Goal: Communication & Community: Answer question/provide support

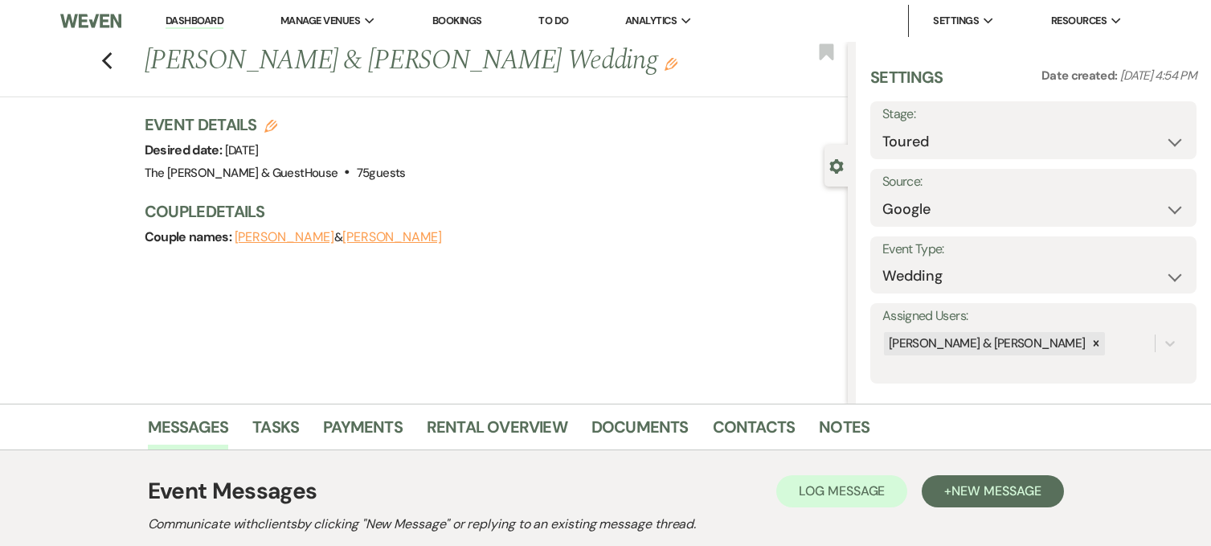
select select "5"
select select "6"
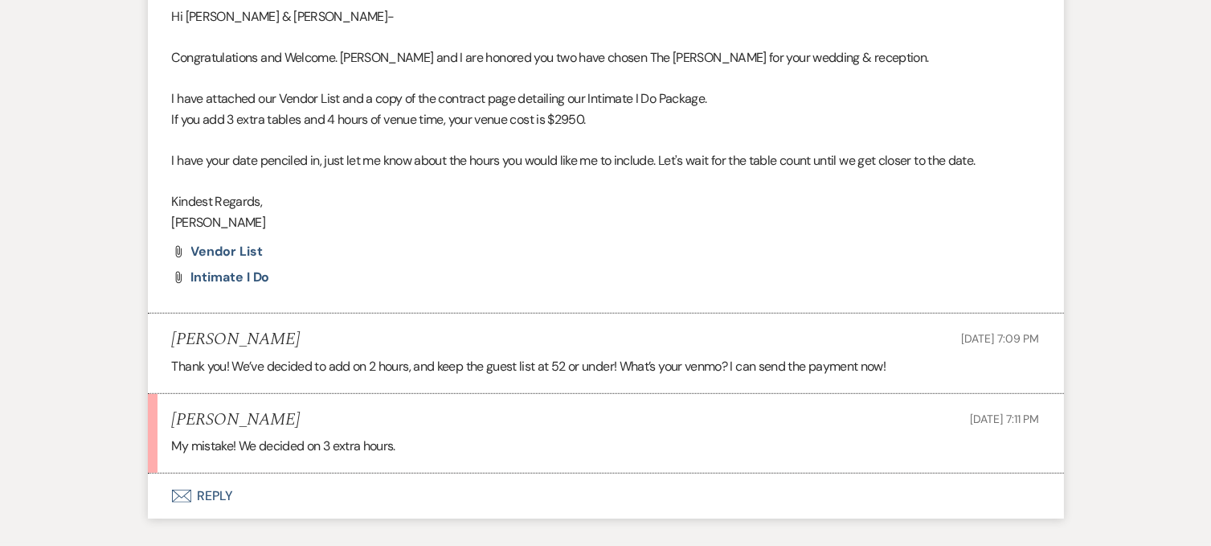
scroll to position [710, 0]
click at [186, 489] on use "button" at bounding box center [180, 493] width 19 height 13
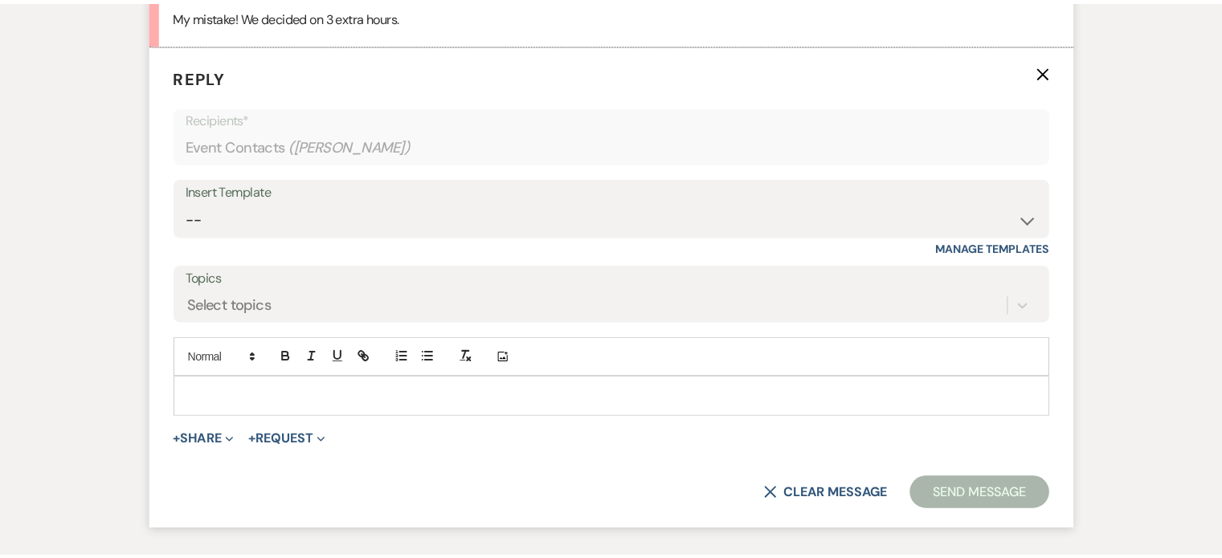
scroll to position [1144, 0]
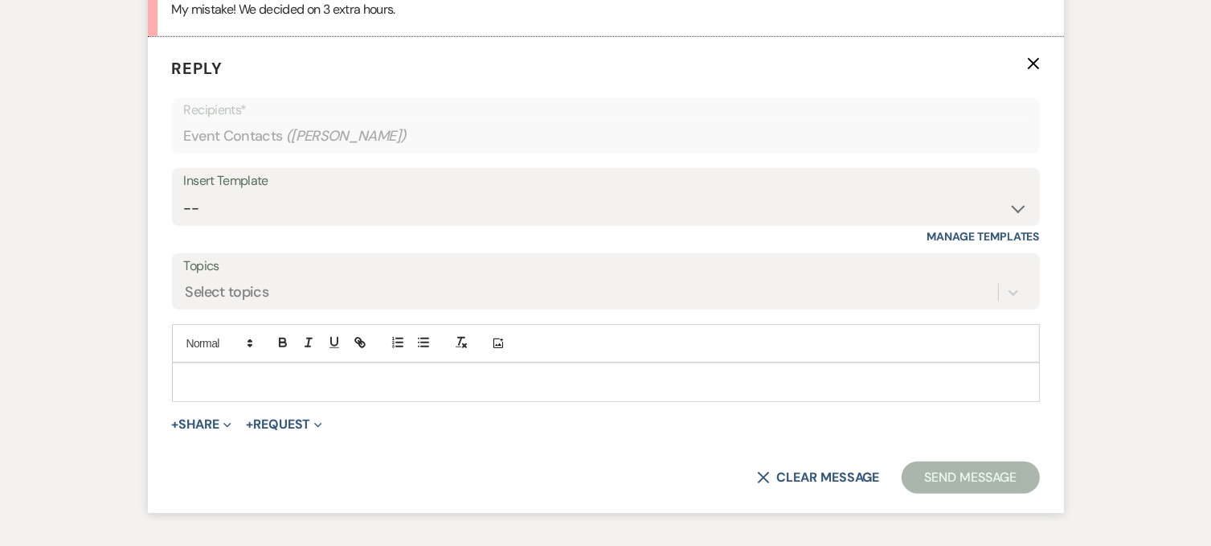
click at [206, 373] on p at bounding box center [606, 382] width 842 height 18
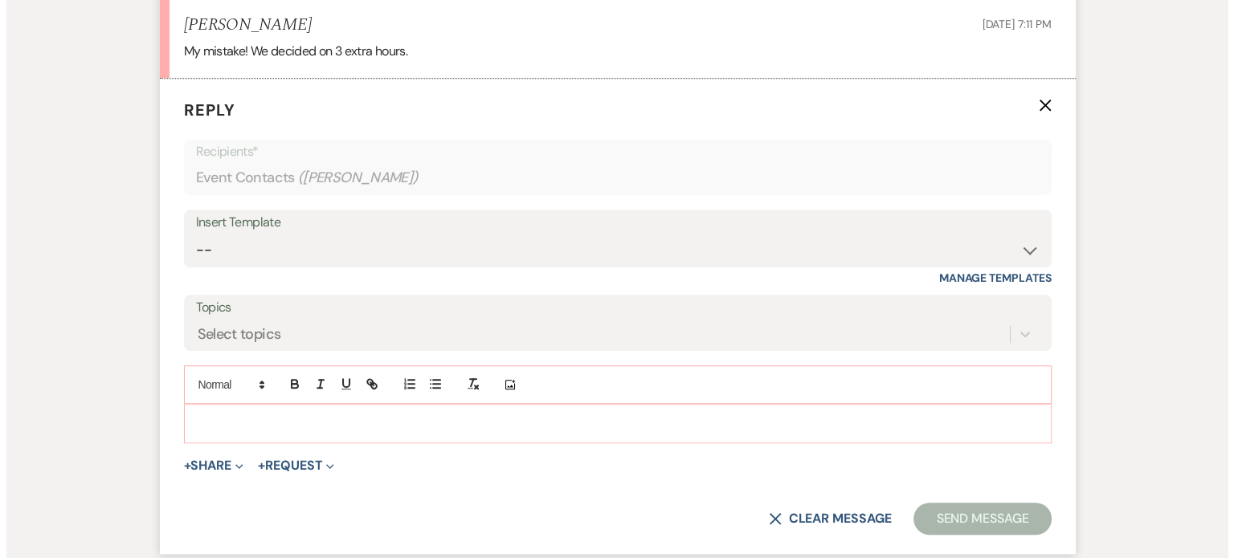
scroll to position [1103, 0]
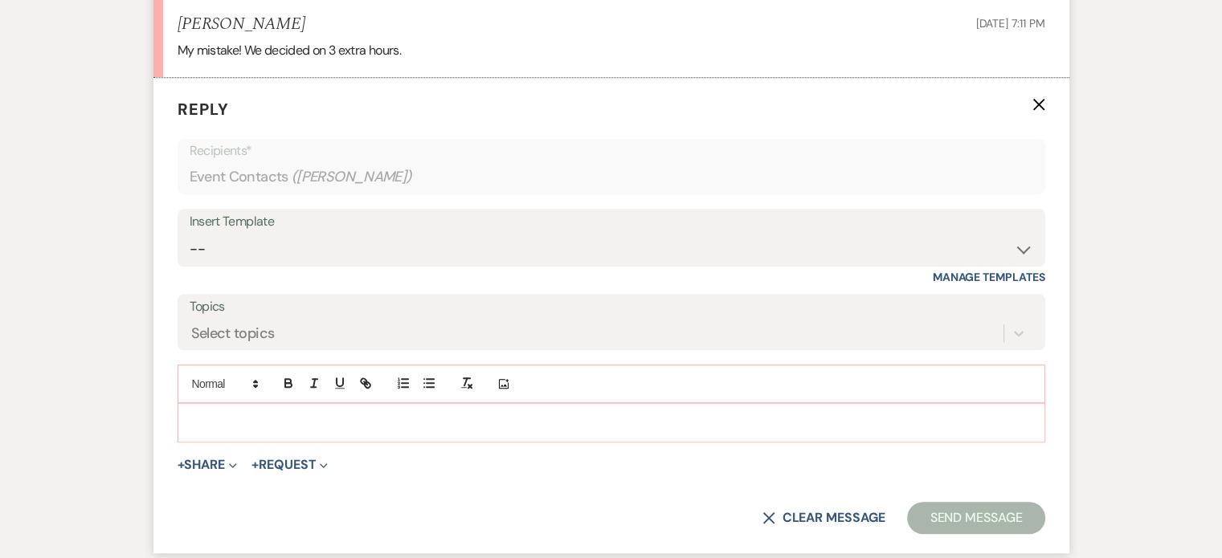
click at [232, 404] on div at bounding box center [611, 422] width 866 height 37
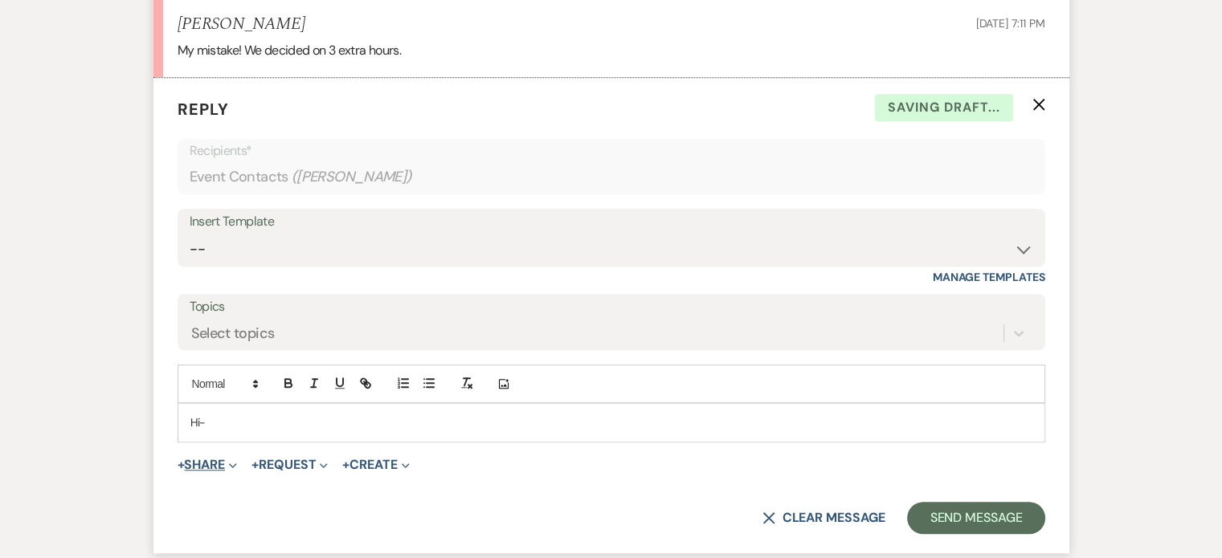
click at [202, 459] on button "+ Share Expand" at bounding box center [208, 465] width 60 height 13
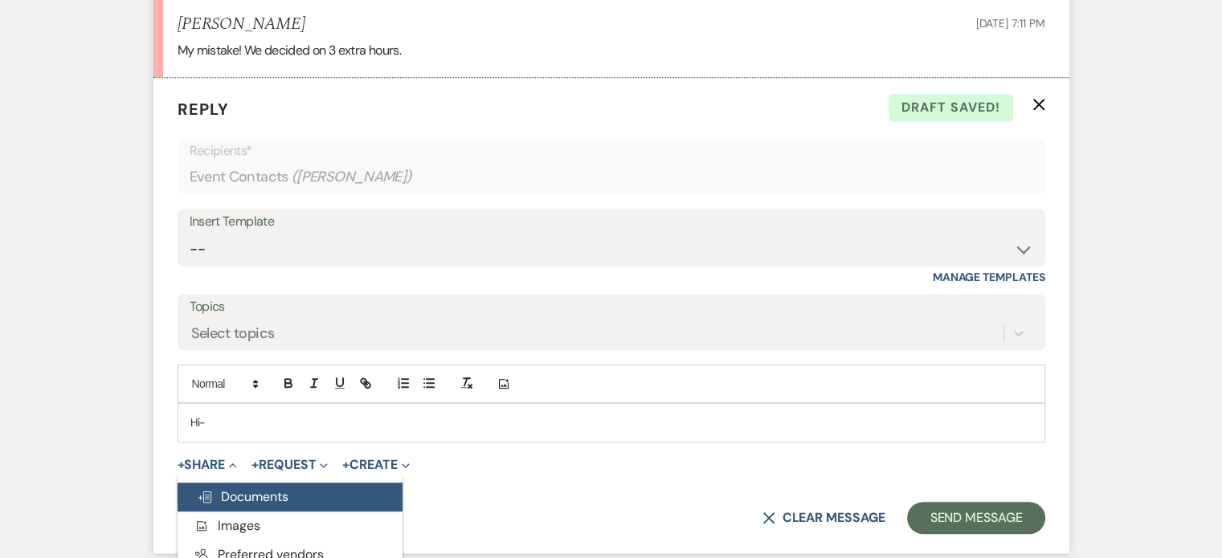
click at [235, 492] on span "Doc Upload Documents" at bounding box center [243, 497] width 92 height 17
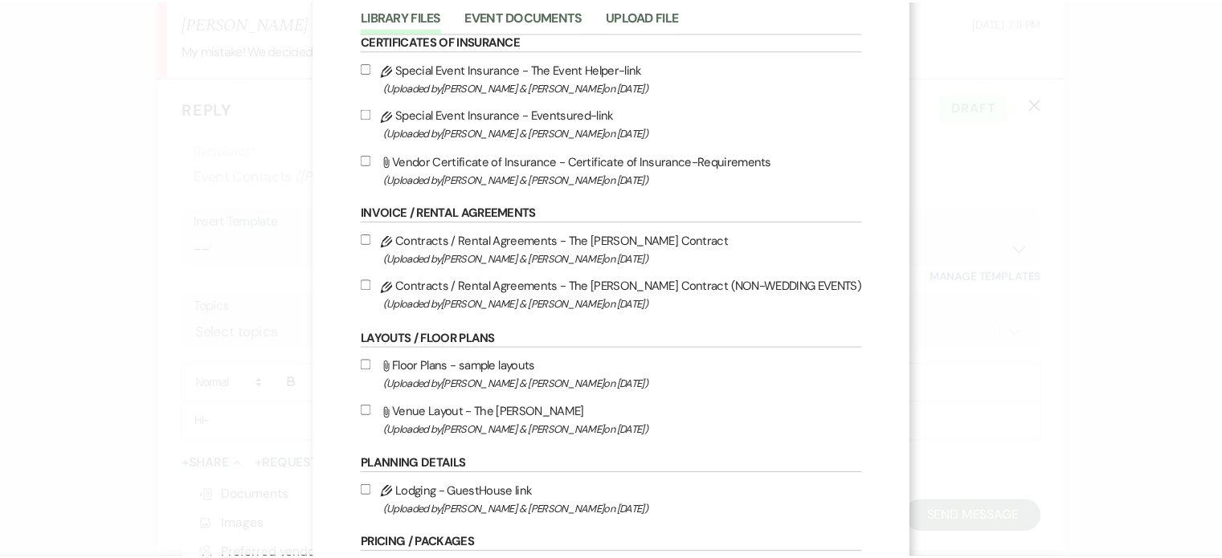
scroll to position [0, 0]
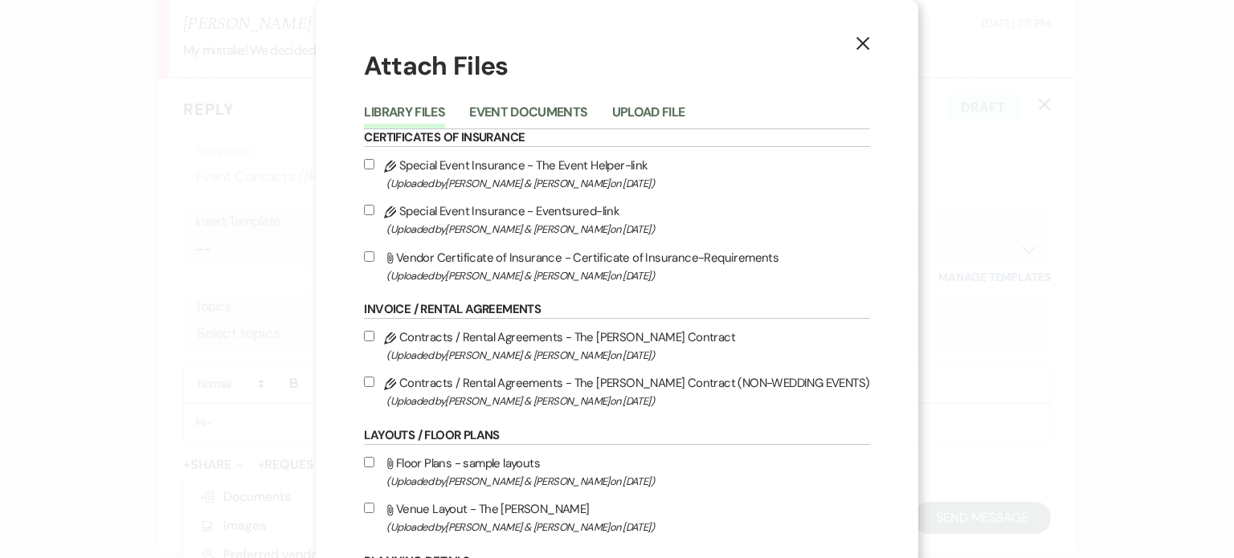
click at [676, 102] on li "Upload File" at bounding box center [660, 115] width 97 height 27
click at [668, 111] on button "Upload File" at bounding box center [648, 117] width 73 height 22
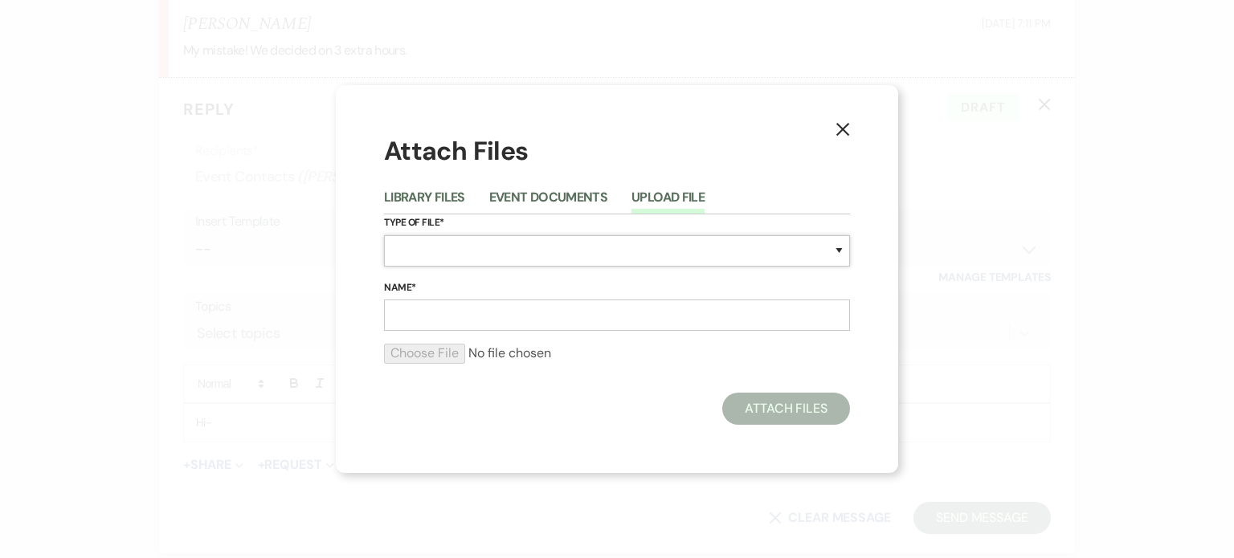
click at [505, 247] on select "Special Event Insurance Vendor Certificate of Insurance Contracts / Rental Agre…" at bounding box center [617, 250] width 466 height 31
select select "0"
click at [384, 235] on select "Special Event Insurance Vendor Certificate of Insurance Contracts / Rental Agre…" at bounding box center [617, 250] width 466 height 31
click at [423, 310] on input "Name*" at bounding box center [617, 315] width 466 height 31
type input "contract"
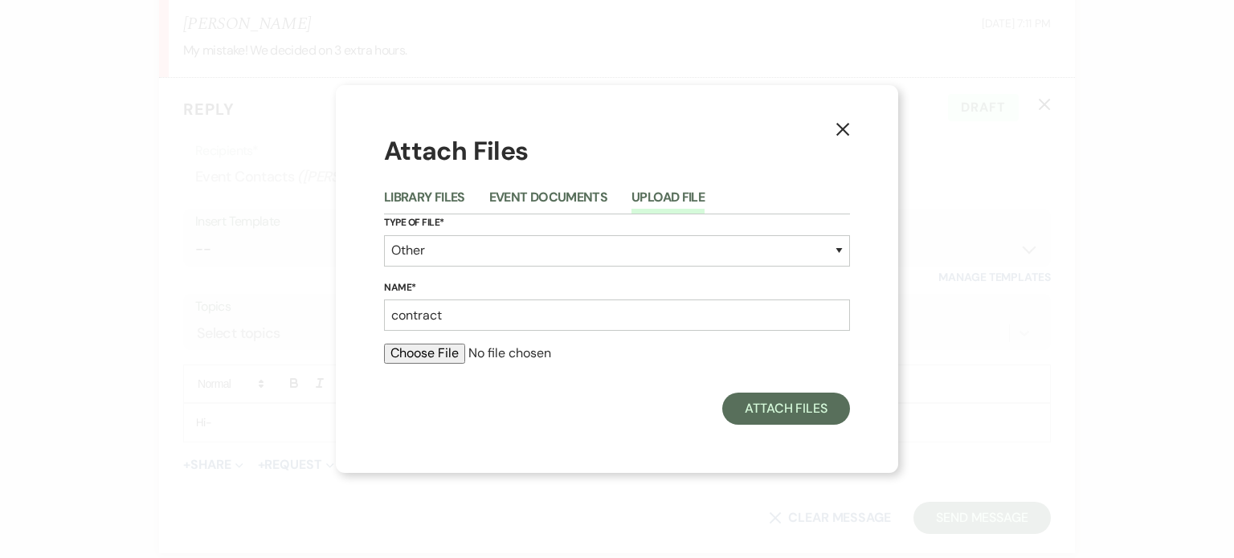
click at [443, 365] on div at bounding box center [617, 360] width 466 height 32
click at [443, 356] on input "file" at bounding box center [617, 353] width 466 height 19
type input "C:\fakepath\CONTRACT #1A Intimate I Do- [PERSON_NAME] & [PERSON_NAME].pdf"
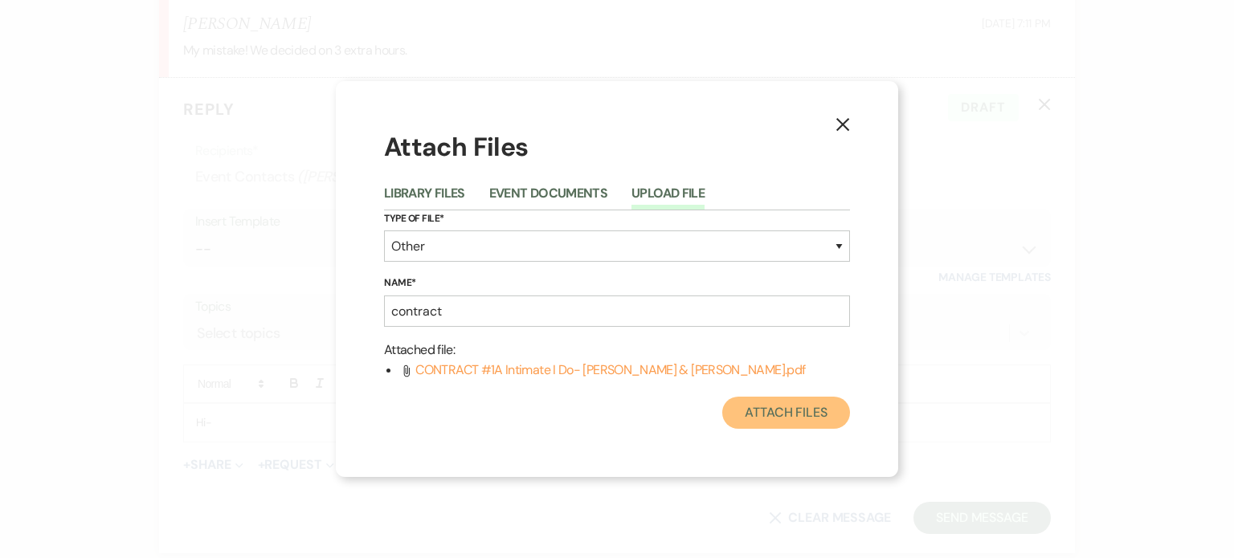
click at [755, 405] on button "Attach Files" at bounding box center [786, 413] width 128 height 32
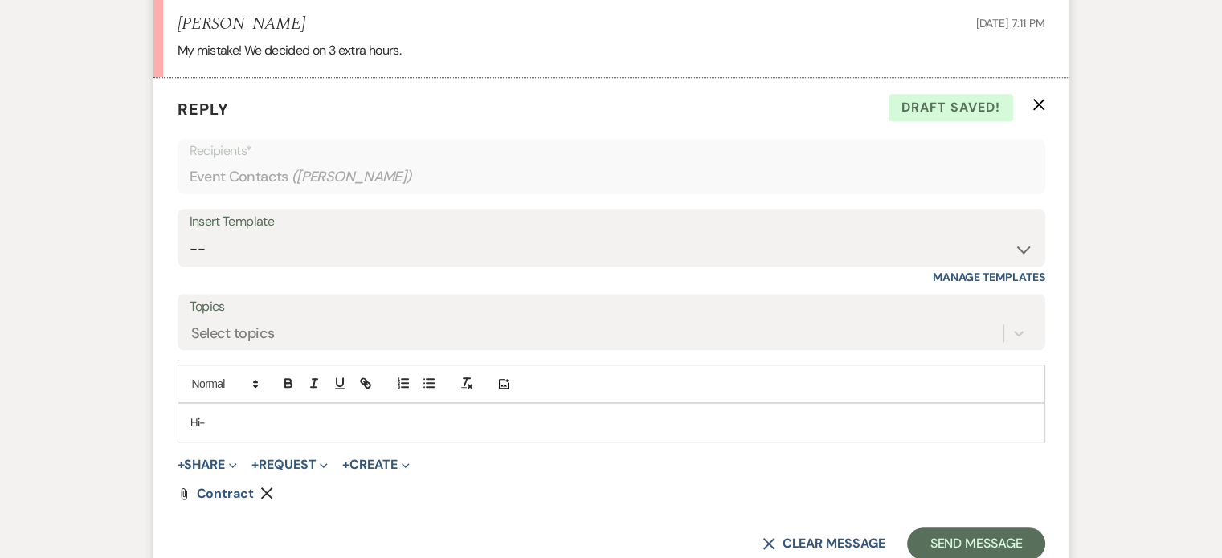
click at [272, 420] on p "Hi-" at bounding box center [611, 423] width 842 height 18
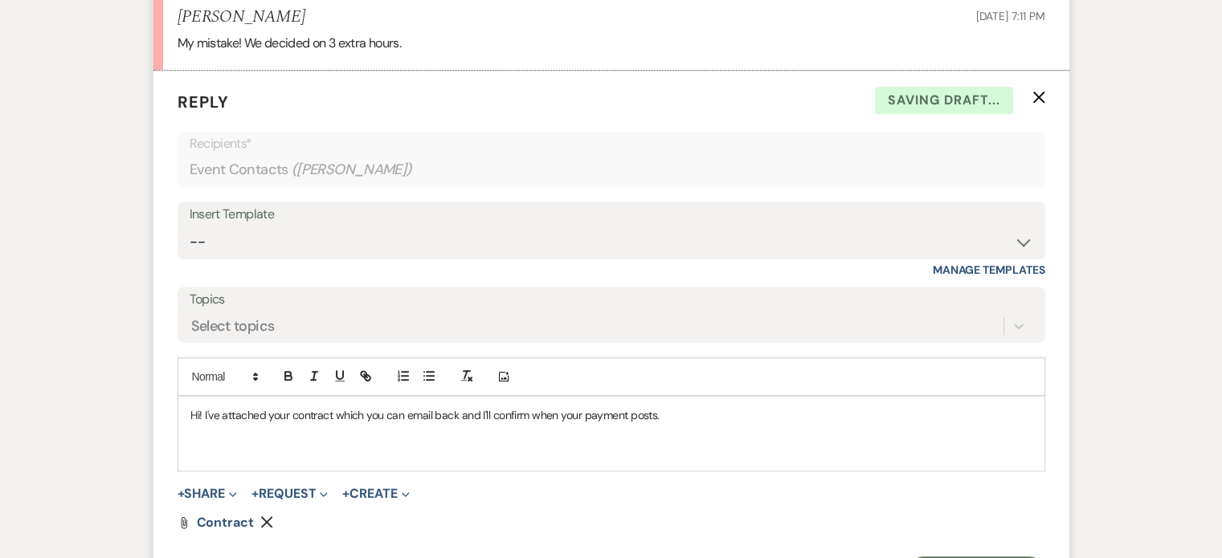
scroll to position [1146, 0]
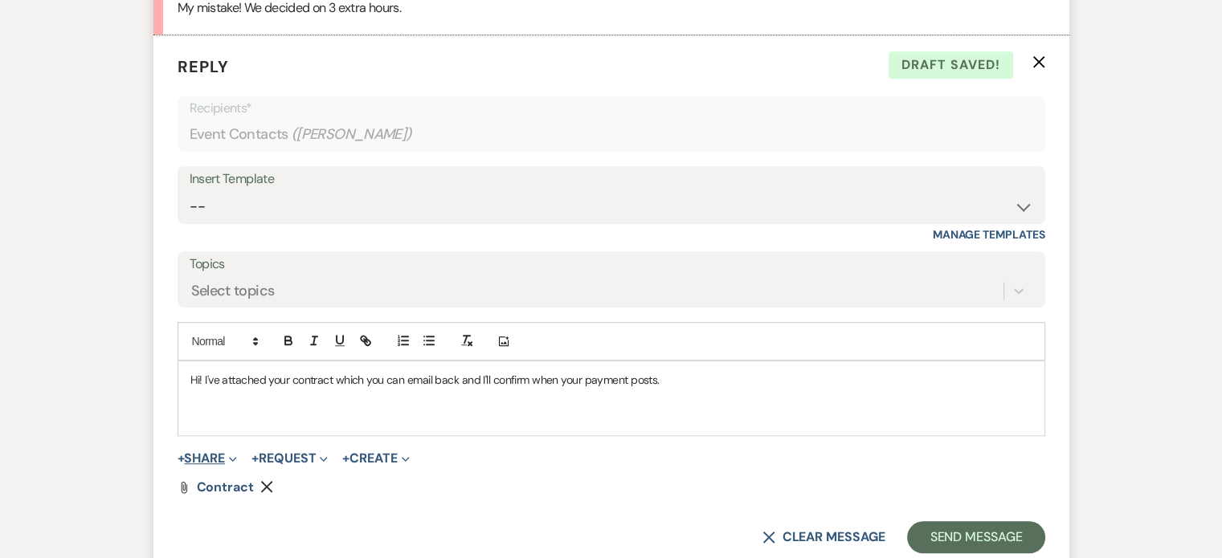
click at [219, 459] on button "+ Share Expand" at bounding box center [208, 458] width 60 height 13
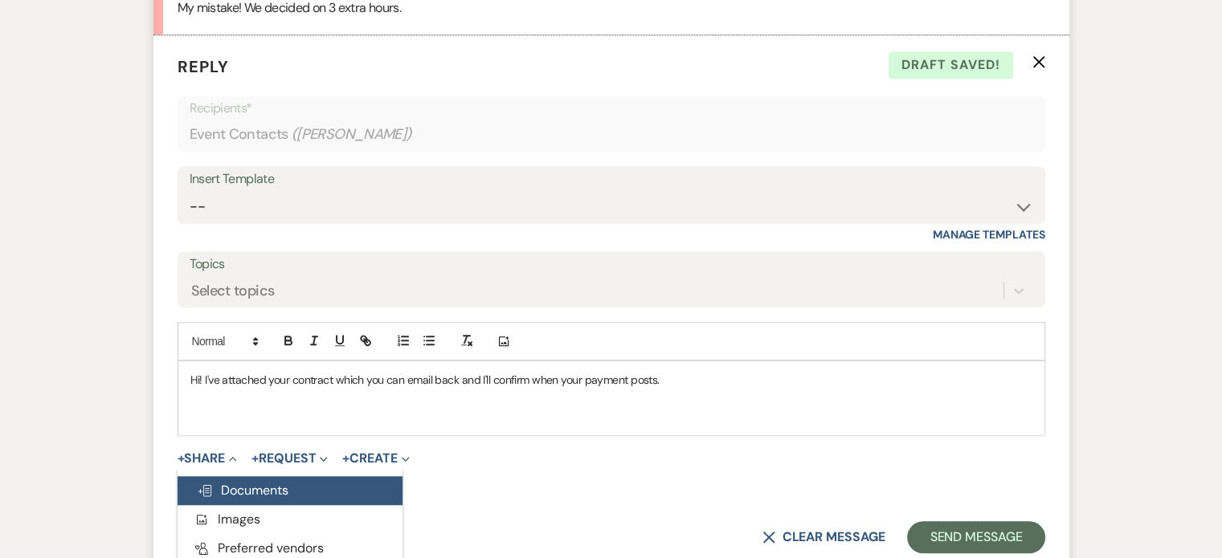
click at [241, 488] on span "Doc Upload Documents" at bounding box center [243, 490] width 92 height 17
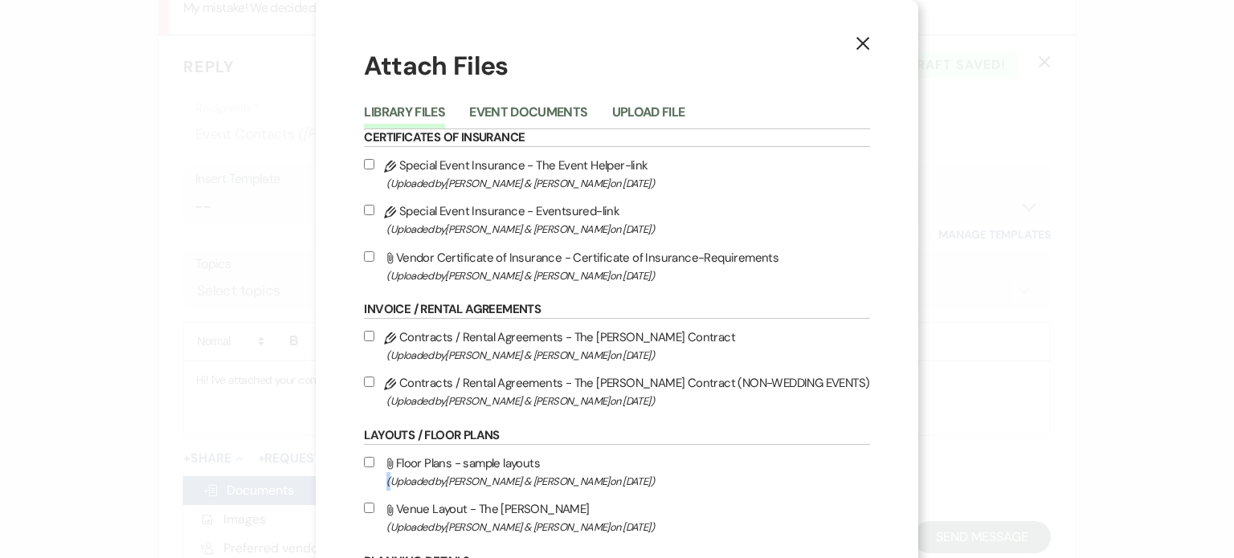
click at [241, 488] on div "X Attach Files Library Files Event Documents Upload File Certificates of Insura…" at bounding box center [617, 279] width 1234 height 558
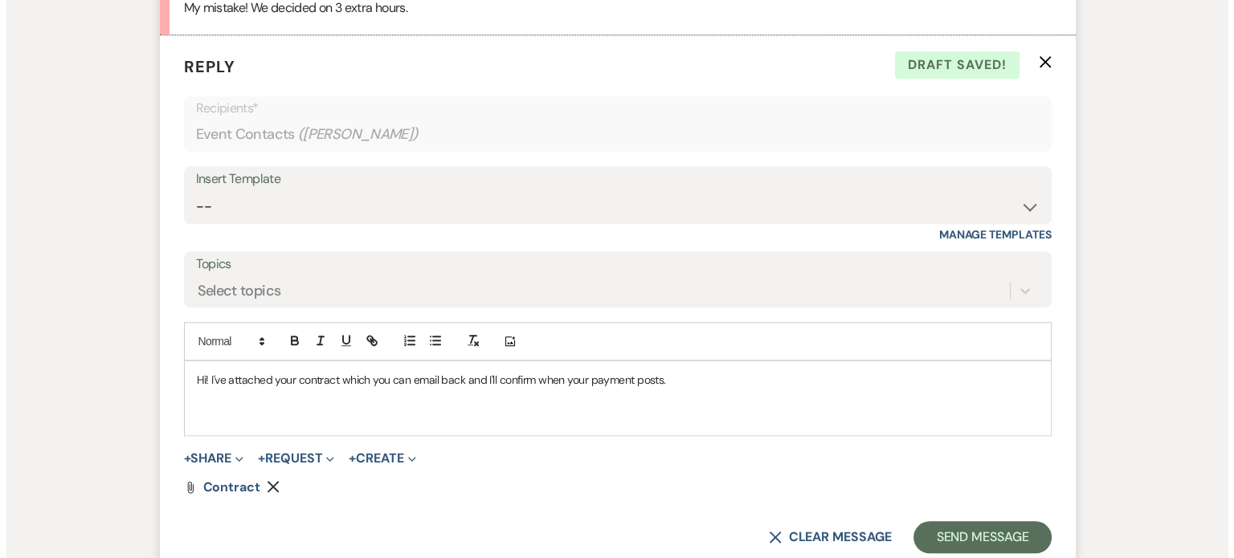
scroll to position [1304, 0]
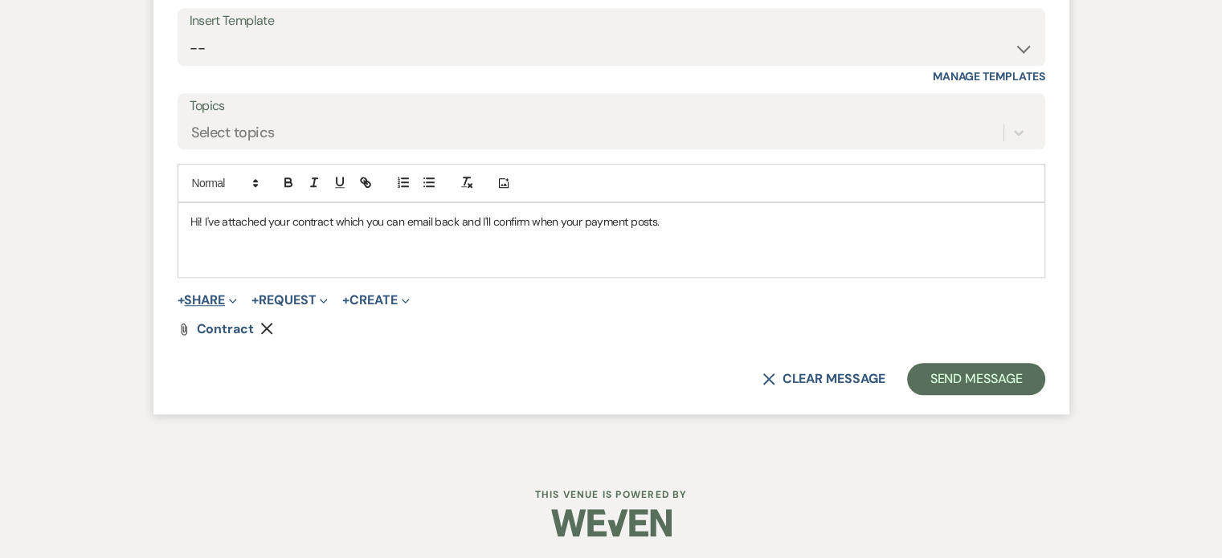
click at [212, 295] on button "+ Share Expand" at bounding box center [208, 300] width 60 height 13
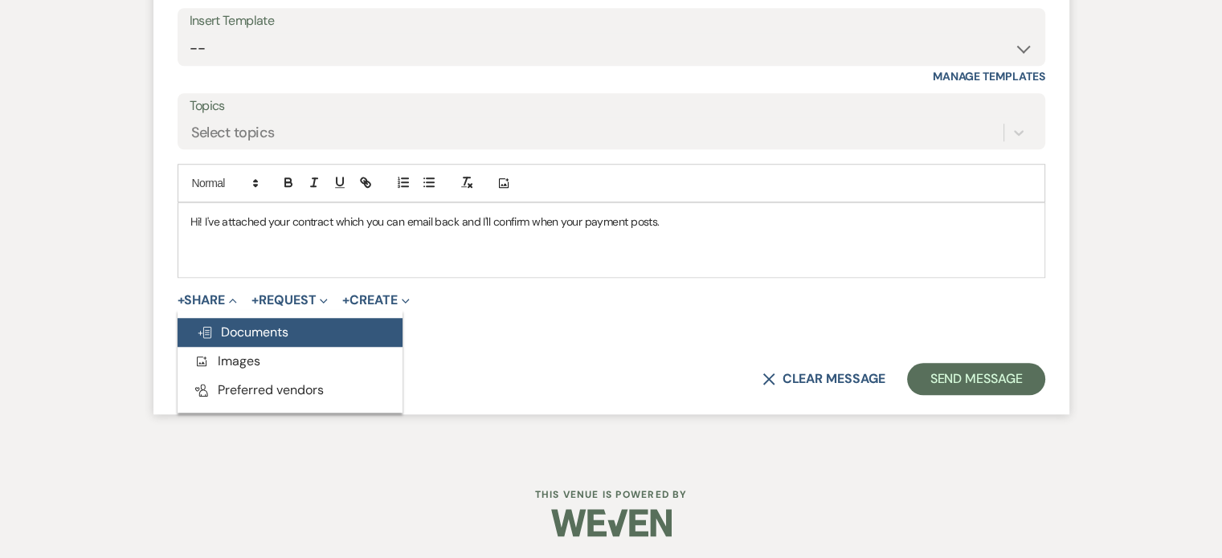
click at [225, 324] on span "Doc Upload Documents" at bounding box center [243, 332] width 92 height 17
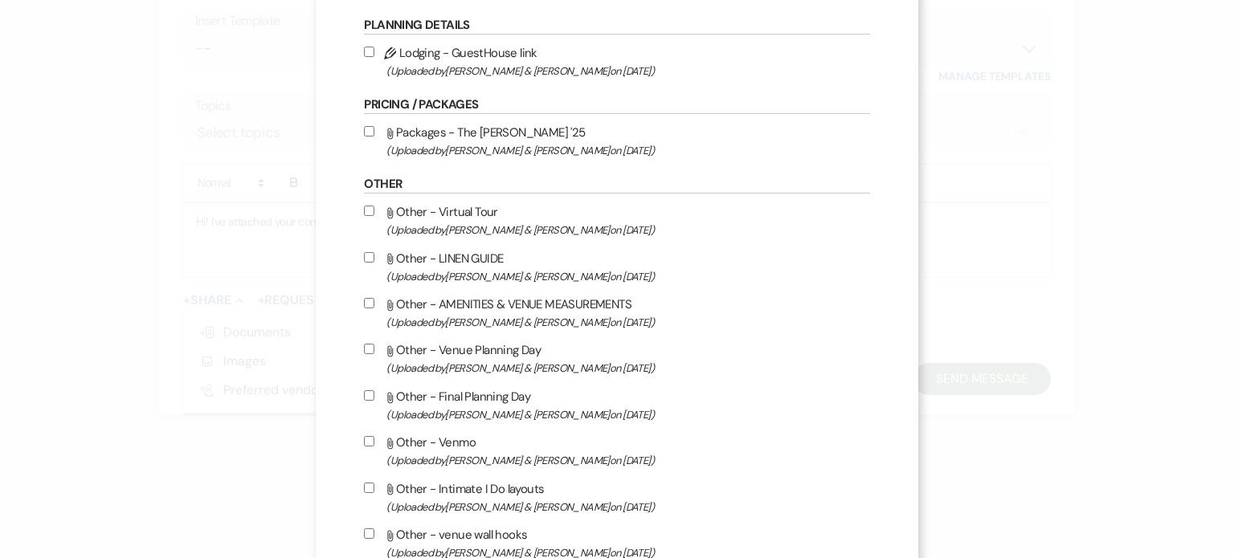
scroll to position [540, 0]
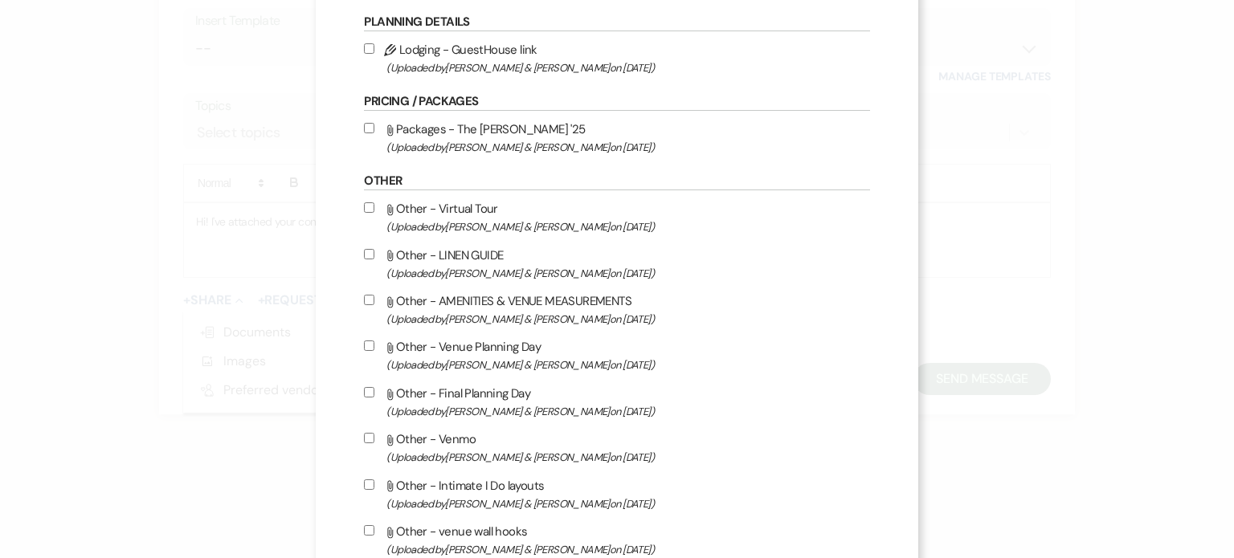
click at [374, 348] on input "Attach File Other - Venue Planning Day (Uploaded by [PERSON_NAME] & [PERSON_NAM…" at bounding box center [369, 346] width 10 height 10
checkbox input "true"
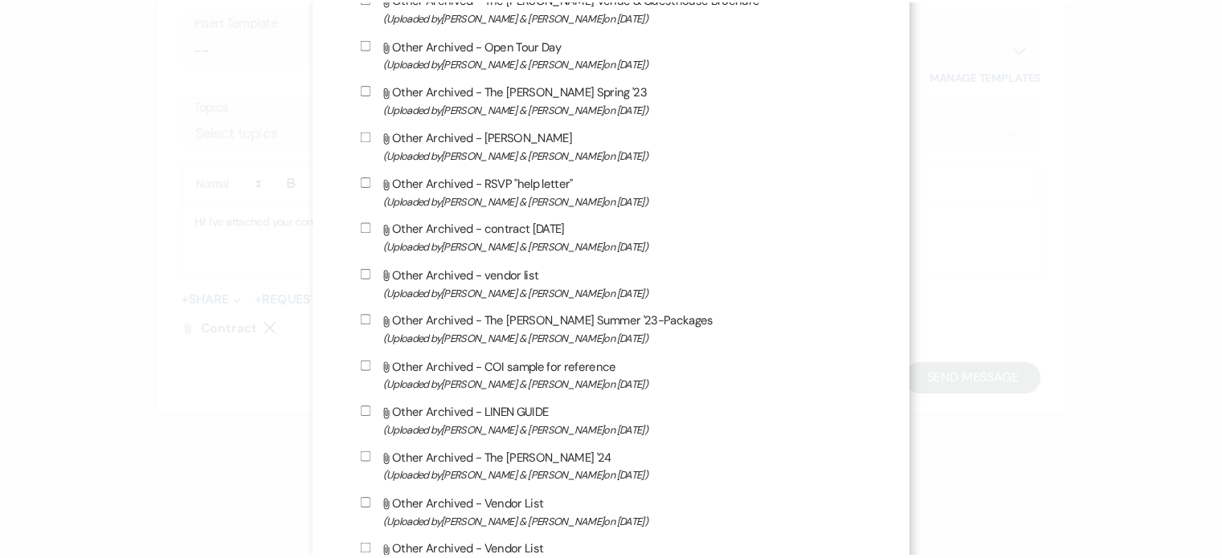
scroll to position [1511, 0]
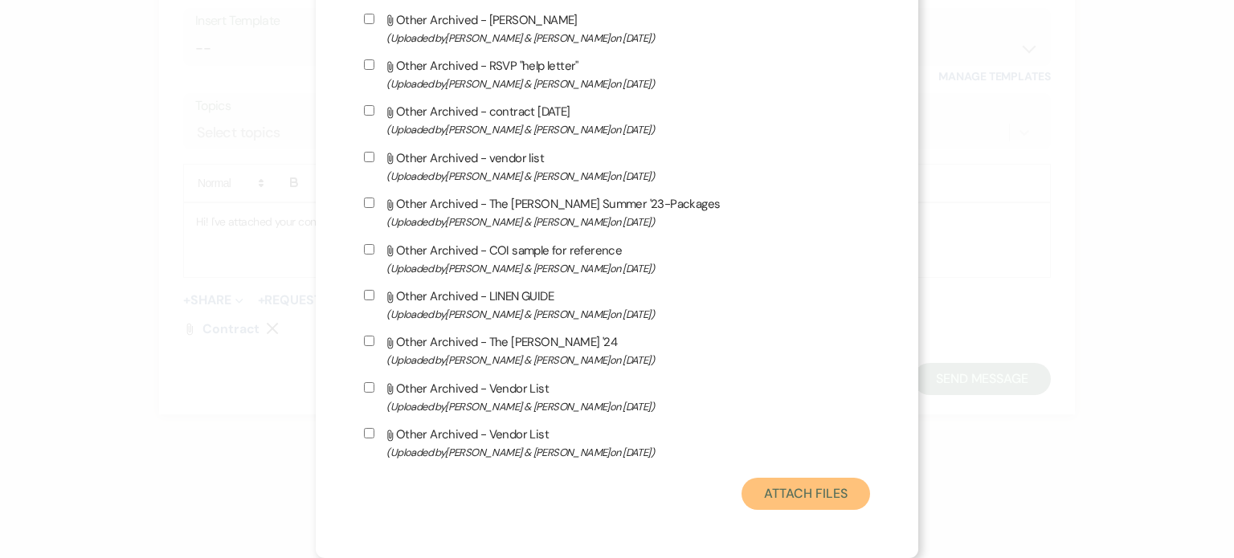
click at [776, 491] on button "Attach Files" at bounding box center [806, 494] width 128 height 32
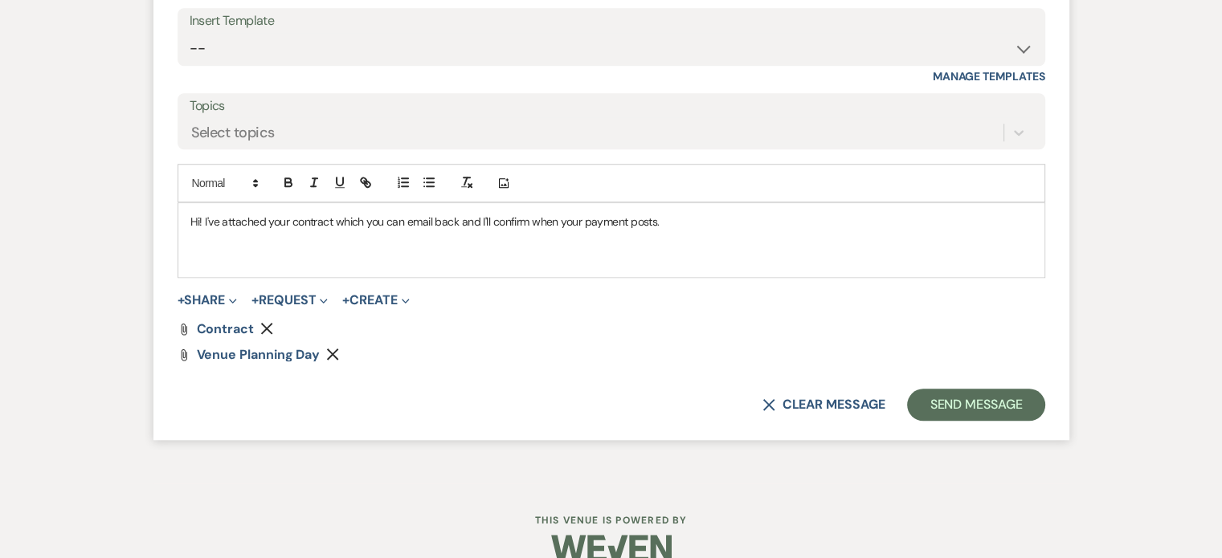
click at [707, 224] on p "Hi! I've attached your contract which you can email back and I'll confirm when …" at bounding box center [611, 222] width 842 height 18
click at [871, 72] on div "Insert Template -- Initial Inquiry Response Tour Request Response Follow Up Inq…" at bounding box center [612, 46] width 868 height 76
click at [749, 213] on p "Hi! I've attached your contract which you can email back and I'll confirm when …" at bounding box center [611, 222] width 842 height 18
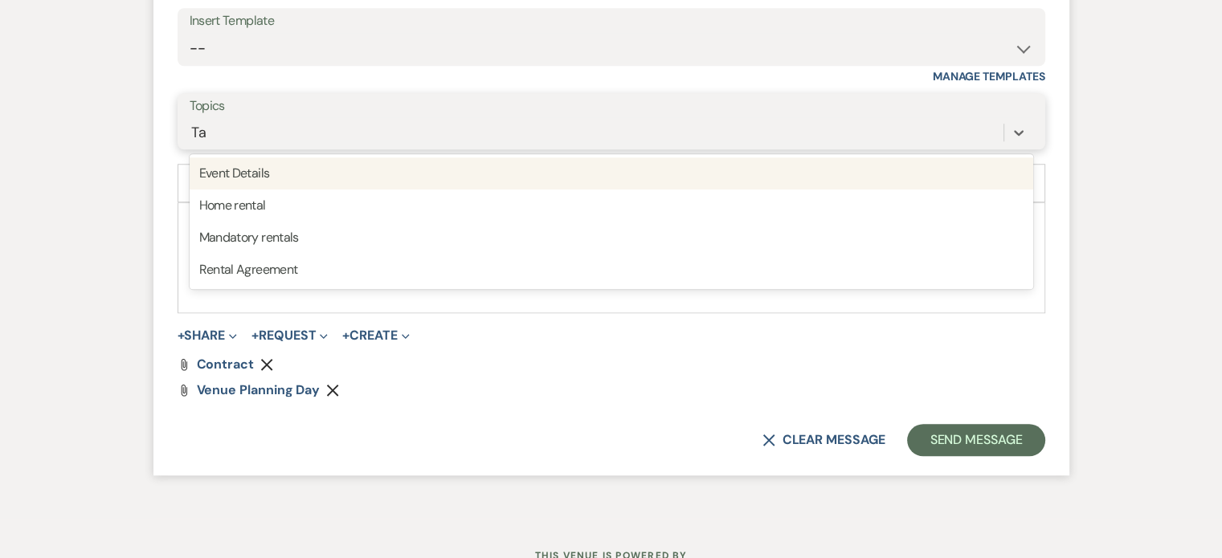
drag, startPoint x: 741, startPoint y: 121, endPoint x: 824, endPoint y: 28, distance: 124.6
click at [824, 28] on form "Reply X Draft Recipients* Event Contacts ( [PERSON_NAME] ) Insert Template -- I…" at bounding box center [611, 176] width 916 height 599
type input "T"
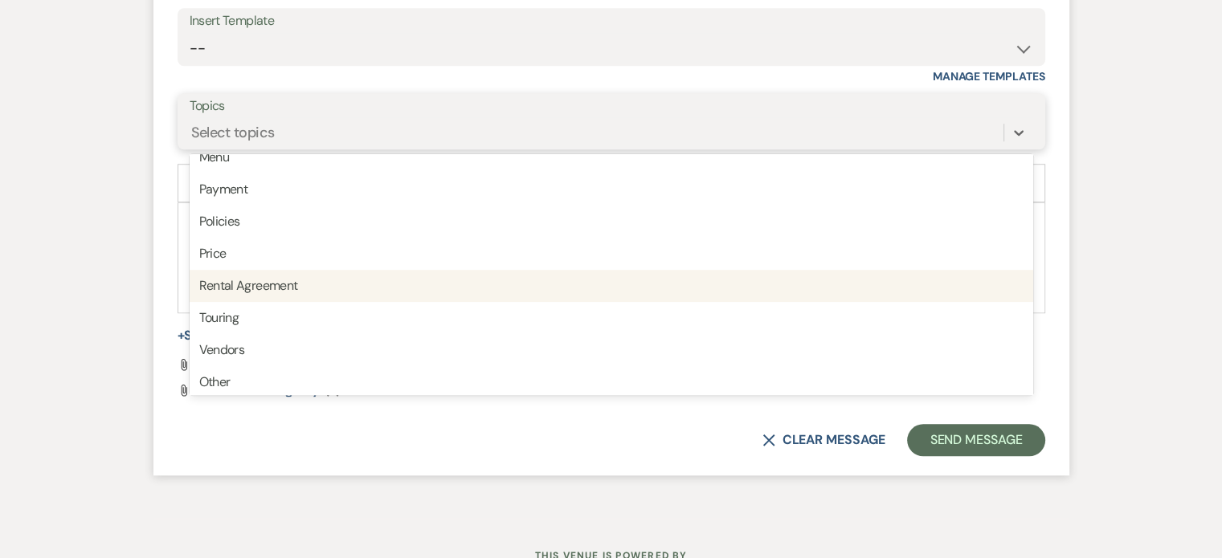
scroll to position [408, 0]
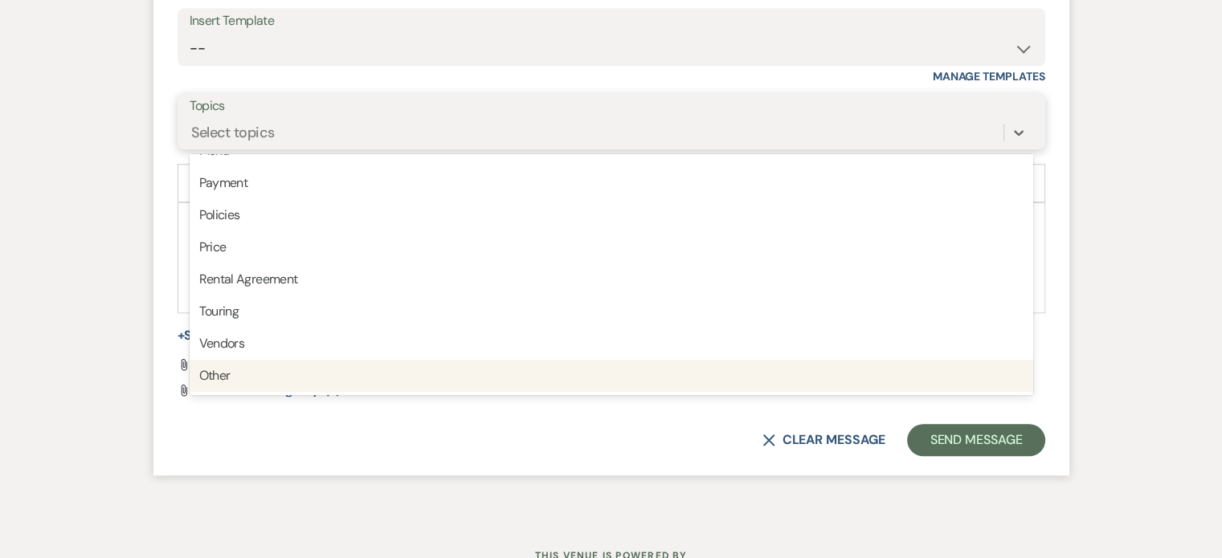
click at [389, 374] on div "Other" at bounding box center [612, 376] width 844 height 32
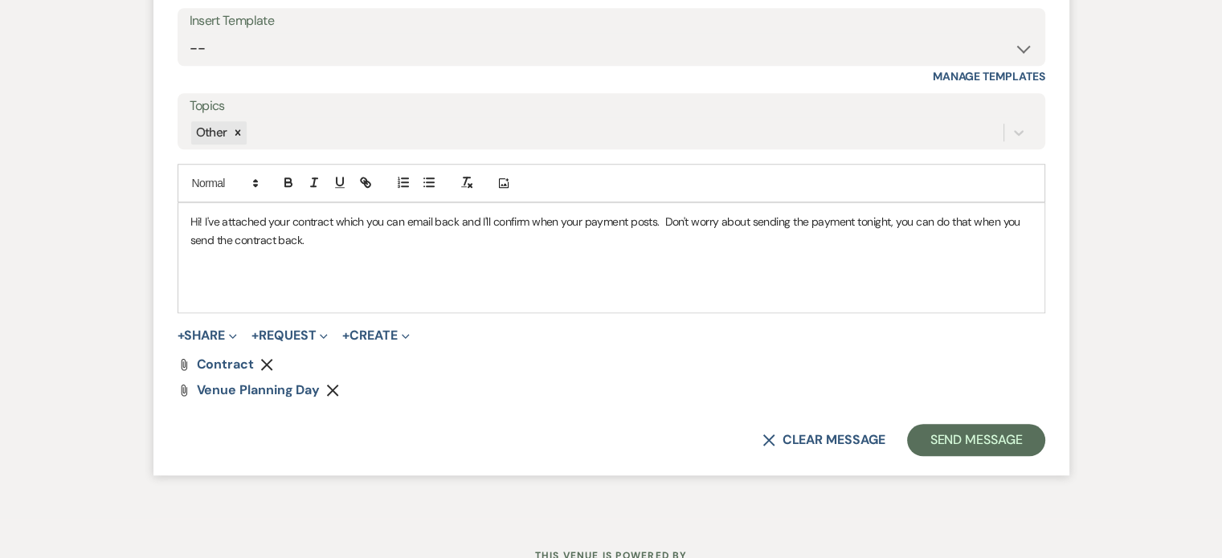
click at [315, 276] on p at bounding box center [611, 277] width 842 height 18
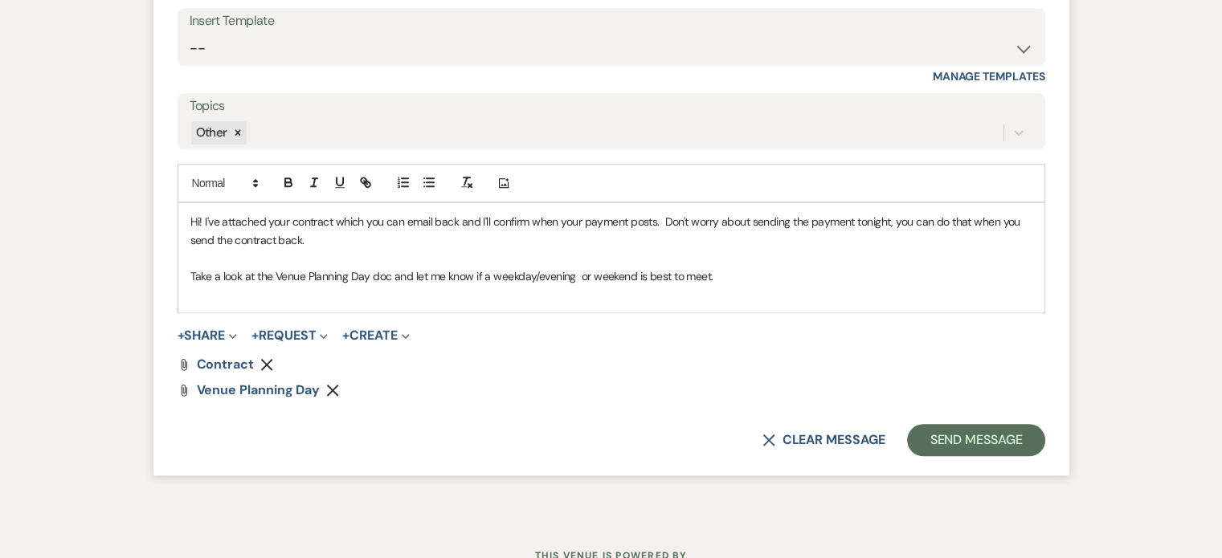
drag, startPoint x: 169, startPoint y: 286, endPoint x: 184, endPoint y: 252, distance: 37.0
click at [184, 252] on form "Reply X Saving draft... Recipients* Event Contacts ( [PERSON_NAME] ) Insert Tem…" at bounding box center [611, 176] width 916 height 599
click at [726, 270] on p "Take a look at the Venue Planning Day doc and let me know if a weekday/evening …" at bounding box center [611, 277] width 842 height 18
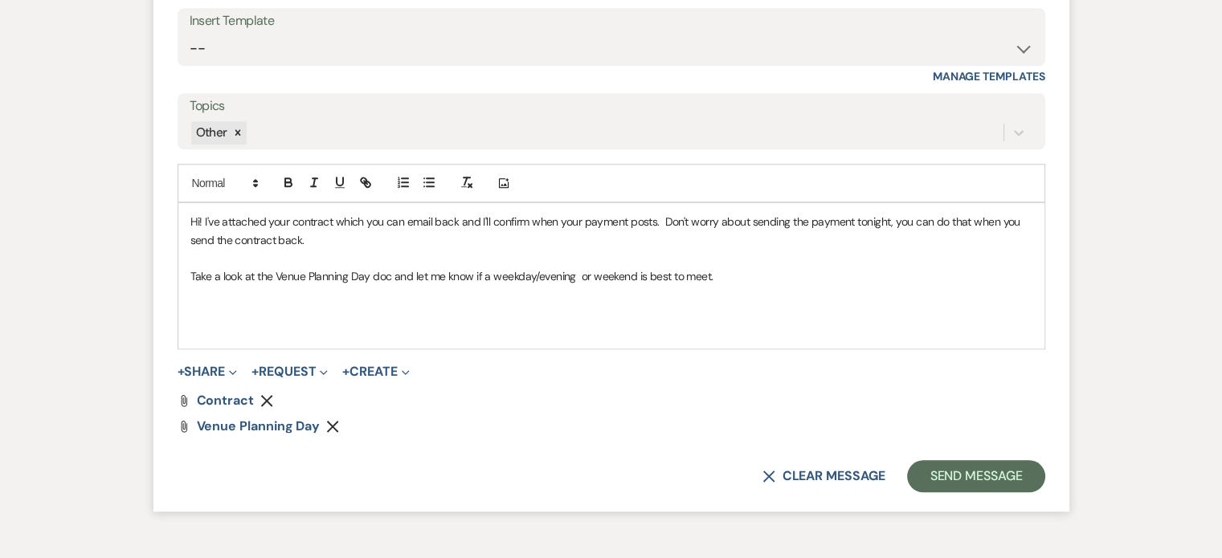
click at [716, 268] on p "Take a look at the Venue Planning Day doc and let me know if a weekday/evening …" at bounding box center [611, 277] width 842 height 18
click at [720, 268] on p "Take a look at the Venue Planning Day doc and let me know if a weekday/evening …" at bounding box center [611, 277] width 842 height 18
click at [396, 243] on p "Hi! I've attached your contract which you can email back and I'll confirm when …" at bounding box center [611, 231] width 842 height 36
click at [719, 272] on p "Take a look at the Venue Planning Day doc and let me know if a weekday/evening …" at bounding box center [611, 277] width 842 height 18
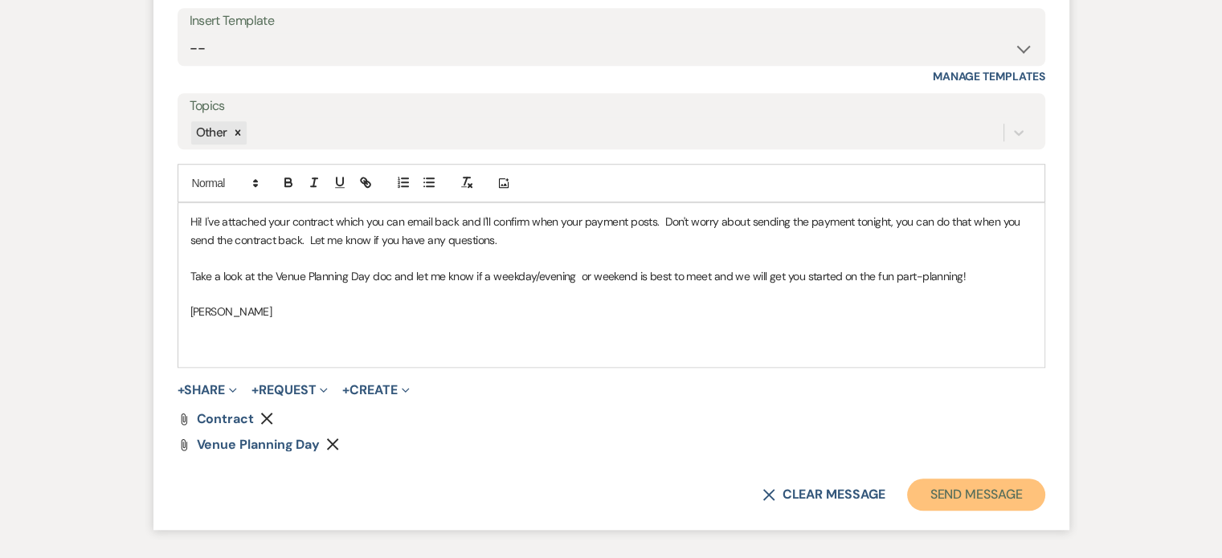
click at [980, 496] on button "Send Message" at bounding box center [975, 495] width 137 height 32
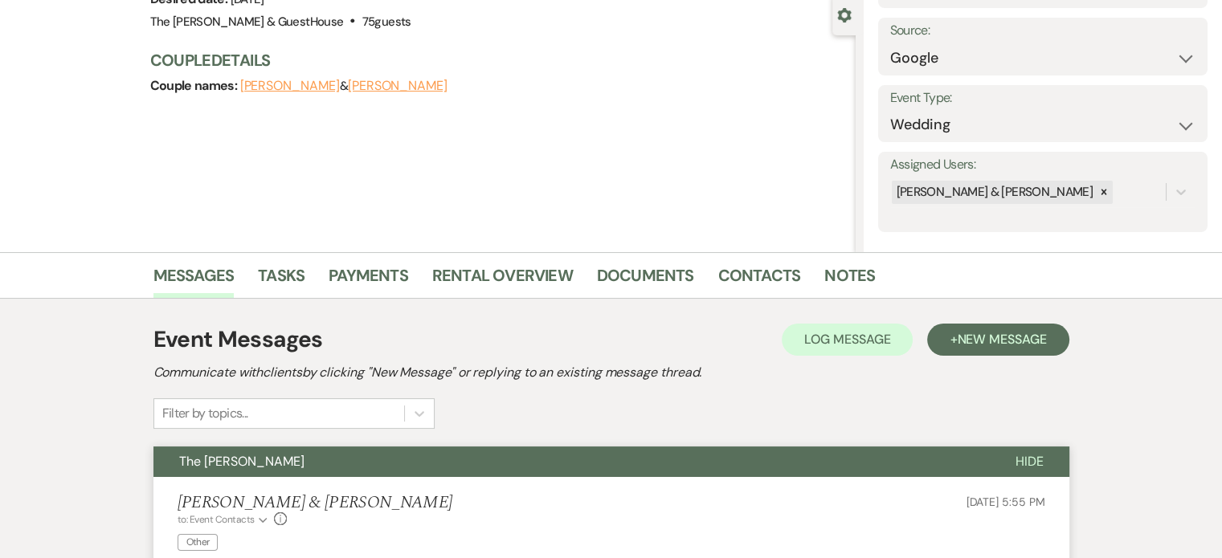
scroll to position [0, 0]
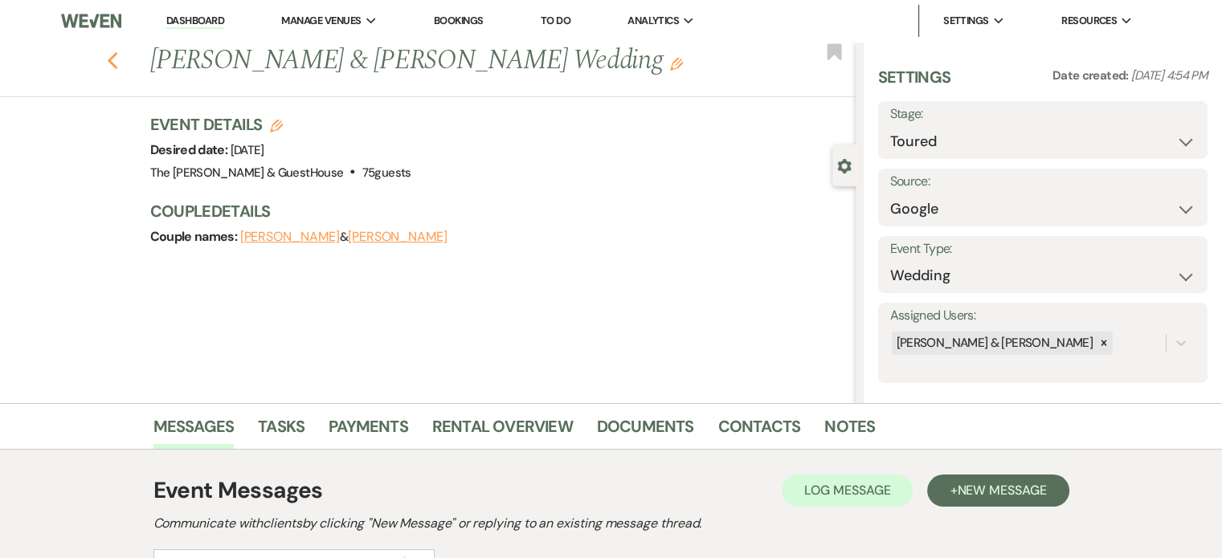
click at [115, 60] on use "button" at bounding box center [112, 61] width 10 height 18
select select "5"
select select "6"
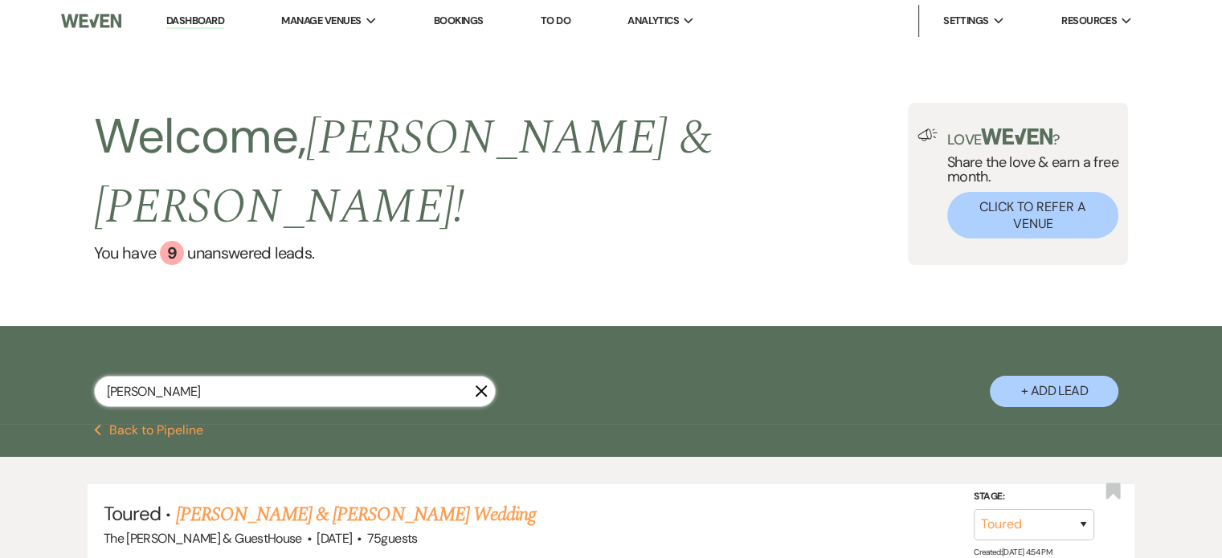
click at [228, 376] on input "[PERSON_NAME]" at bounding box center [295, 391] width 402 height 31
type input "c"
type input "lysa"
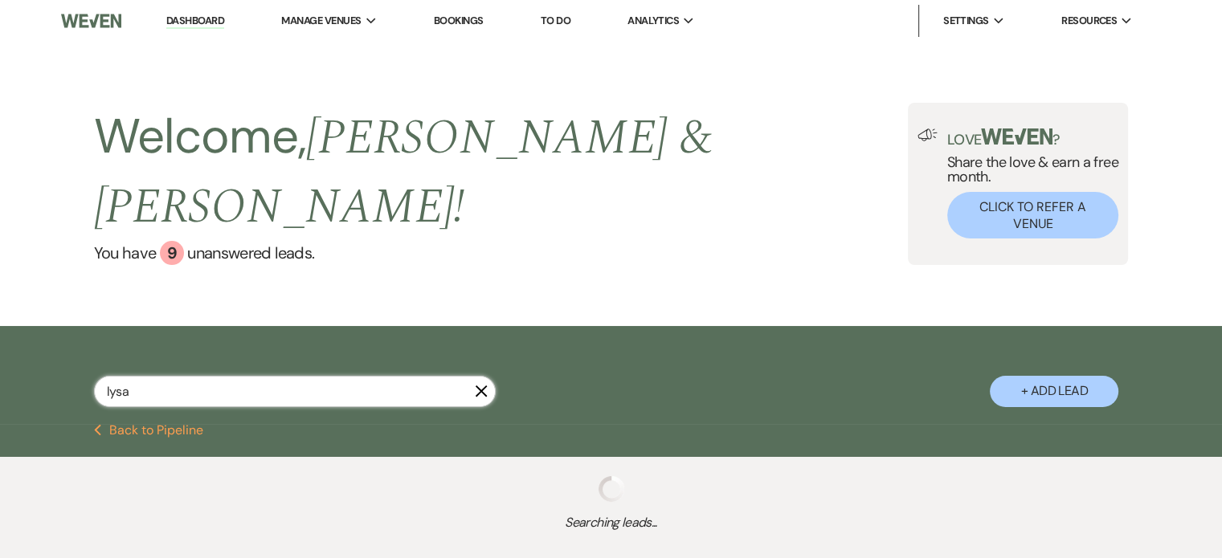
select select "5"
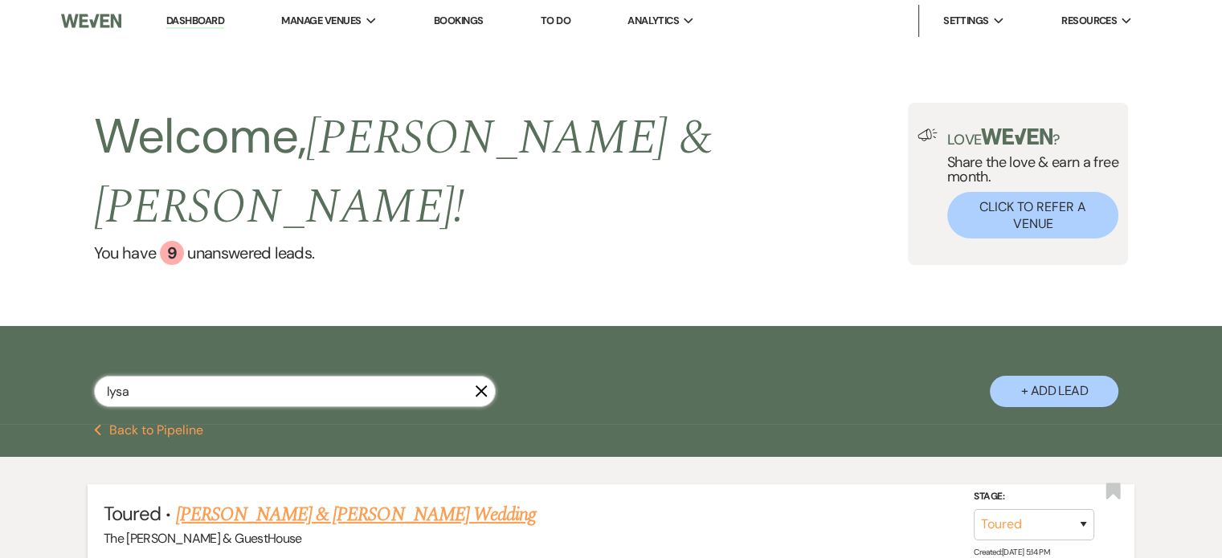
type input "lysa"
click at [160, 501] on span "Toured" at bounding box center [132, 513] width 57 height 25
click at [197, 501] on link "[PERSON_NAME] & [PERSON_NAME] Wedding" at bounding box center [356, 515] width 360 height 29
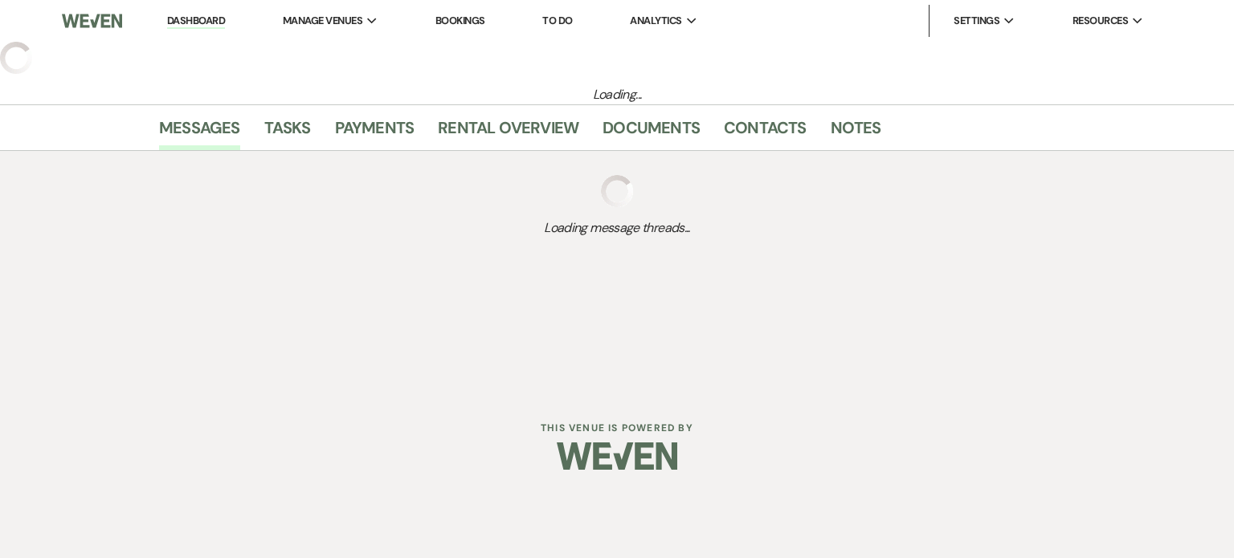
select select "5"
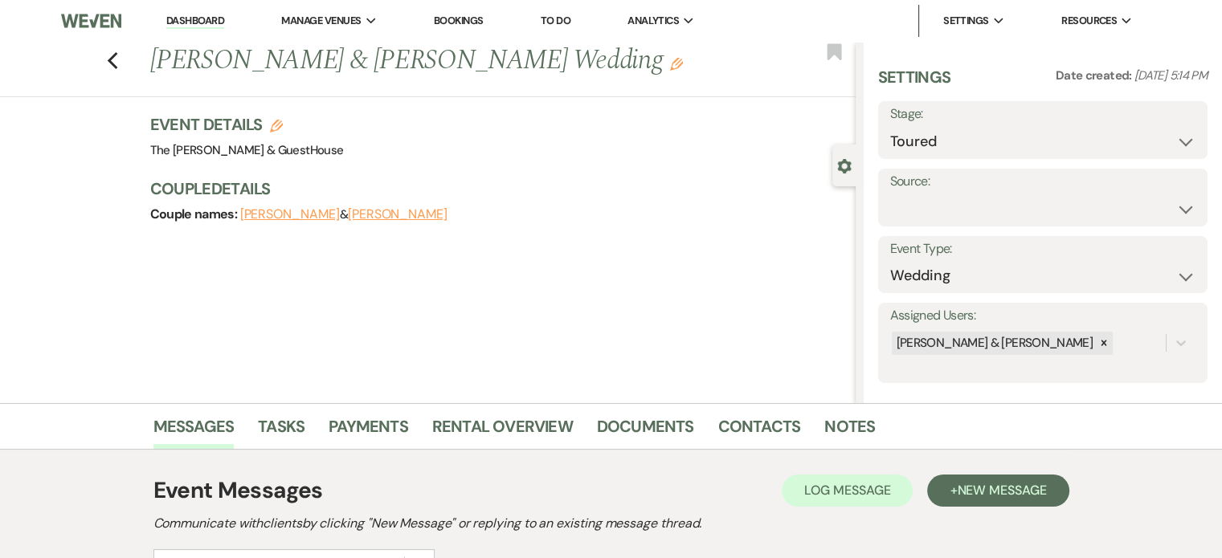
scroll to position [223, 0]
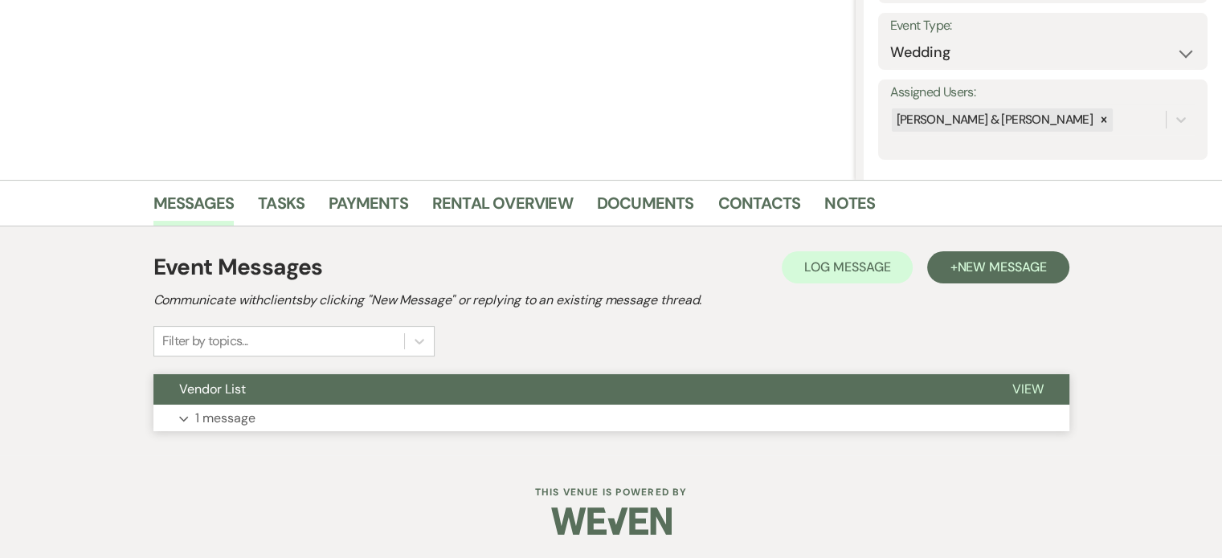
click at [1024, 382] on span "View" at bounding box center [1027, 389] width 31 height 17
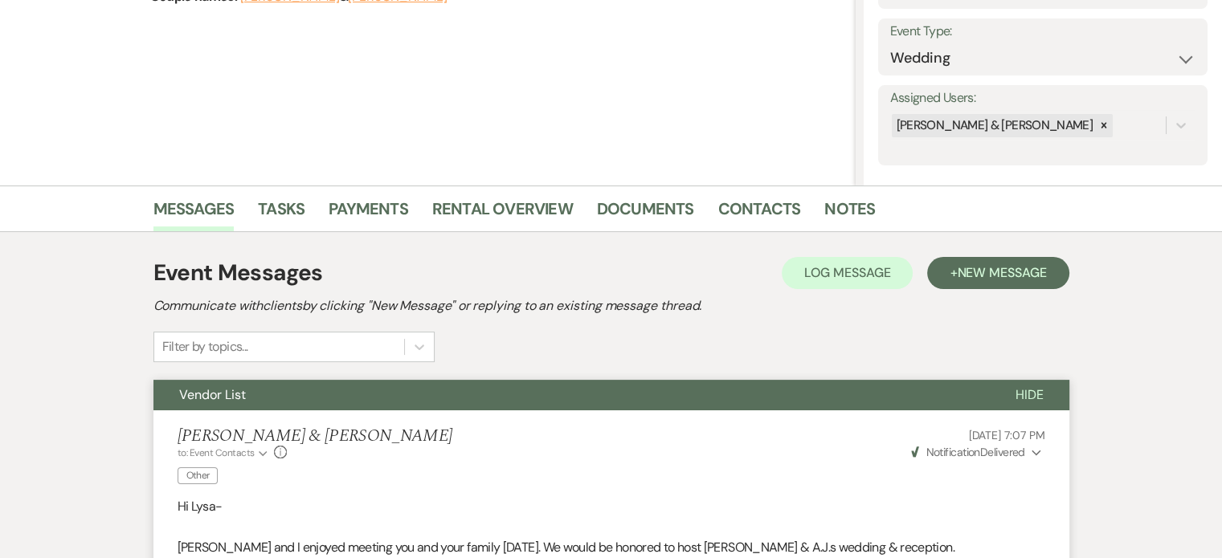
scroll to position [0, 0]
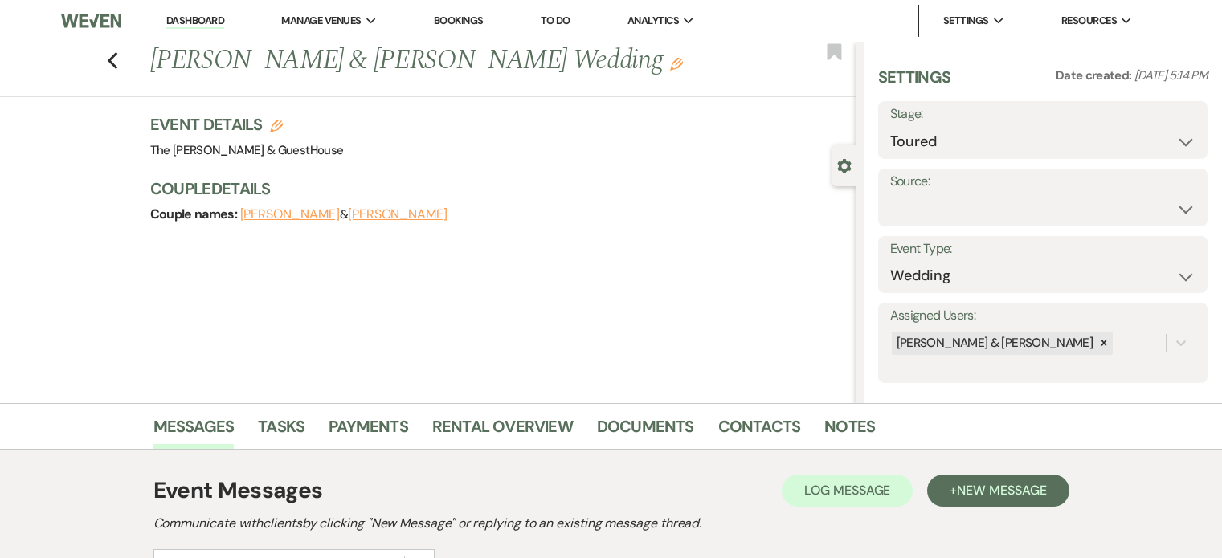
select select "5"
